Goal: Task Accomplishment & Management: Manage account settings

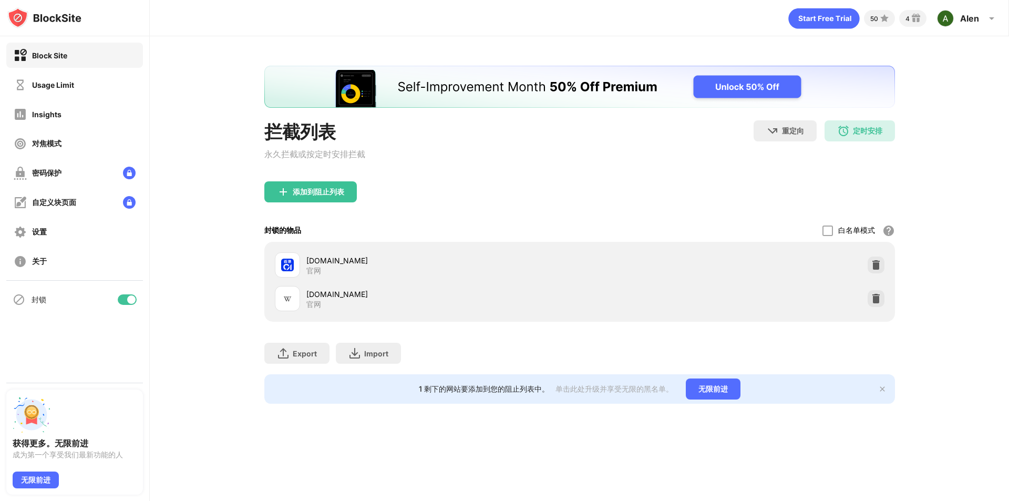
click at [128, 302] on div at bounding box center [131, 299] width 8 height 8
click at [122, 302] on div at bounding box center [123, 299] width 8 height 8
click at [67, 90] on div "Usage Limit" at bounding box center [44, 84] width 60 height 13
